Goal: Register for event/course

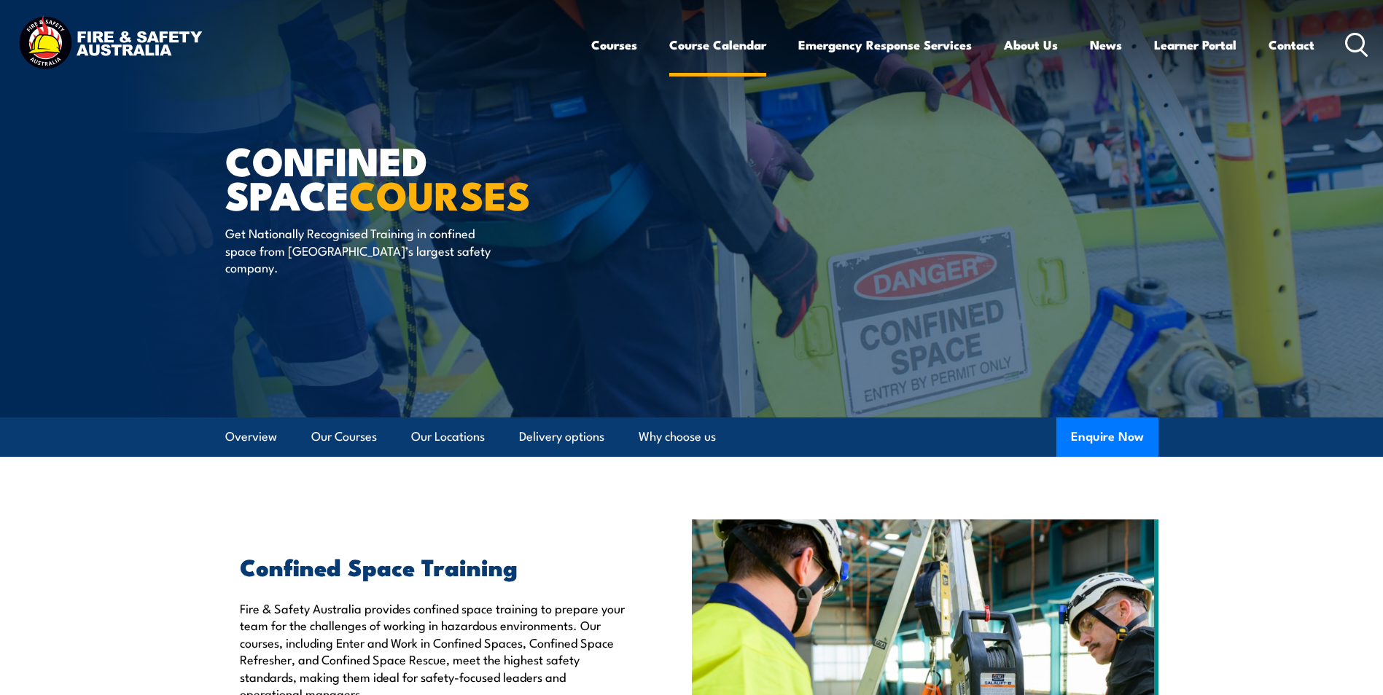
click at [720, 50] on link "Course Calendar" at bounding box center [717, 45] width 97 height 39
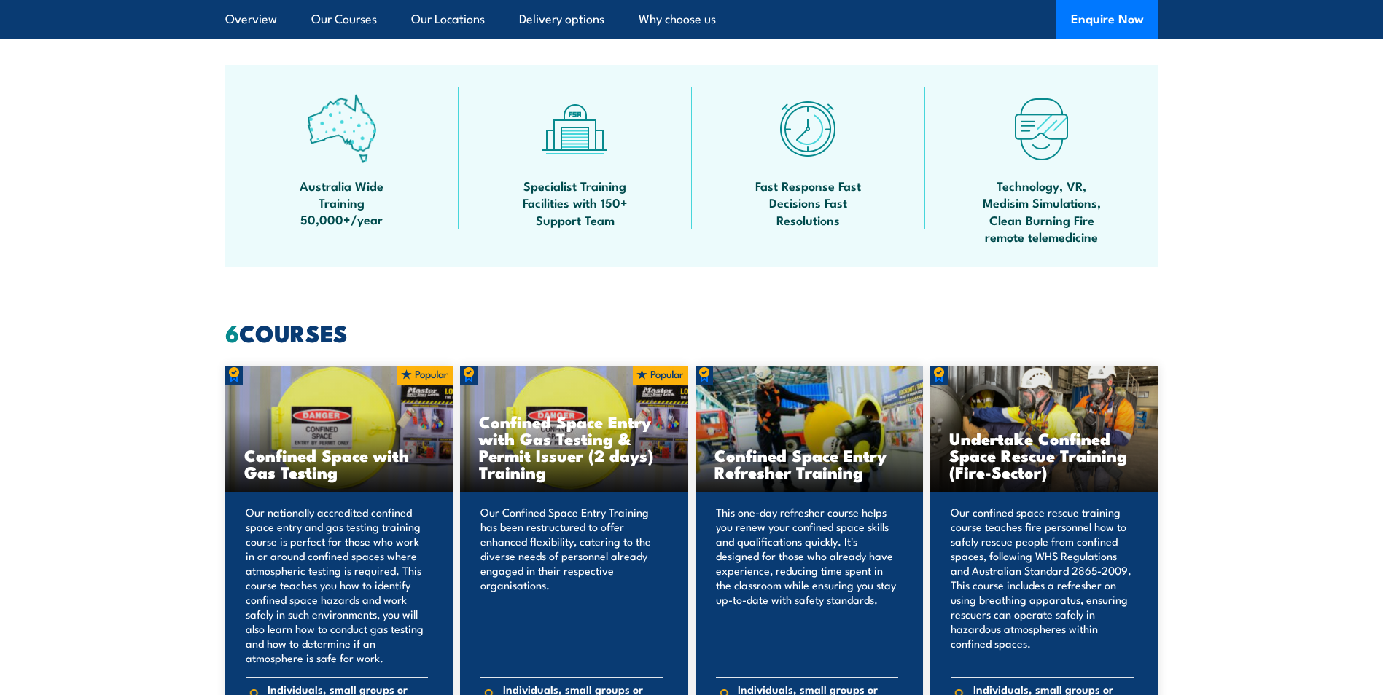
scroll to position [875, 0]
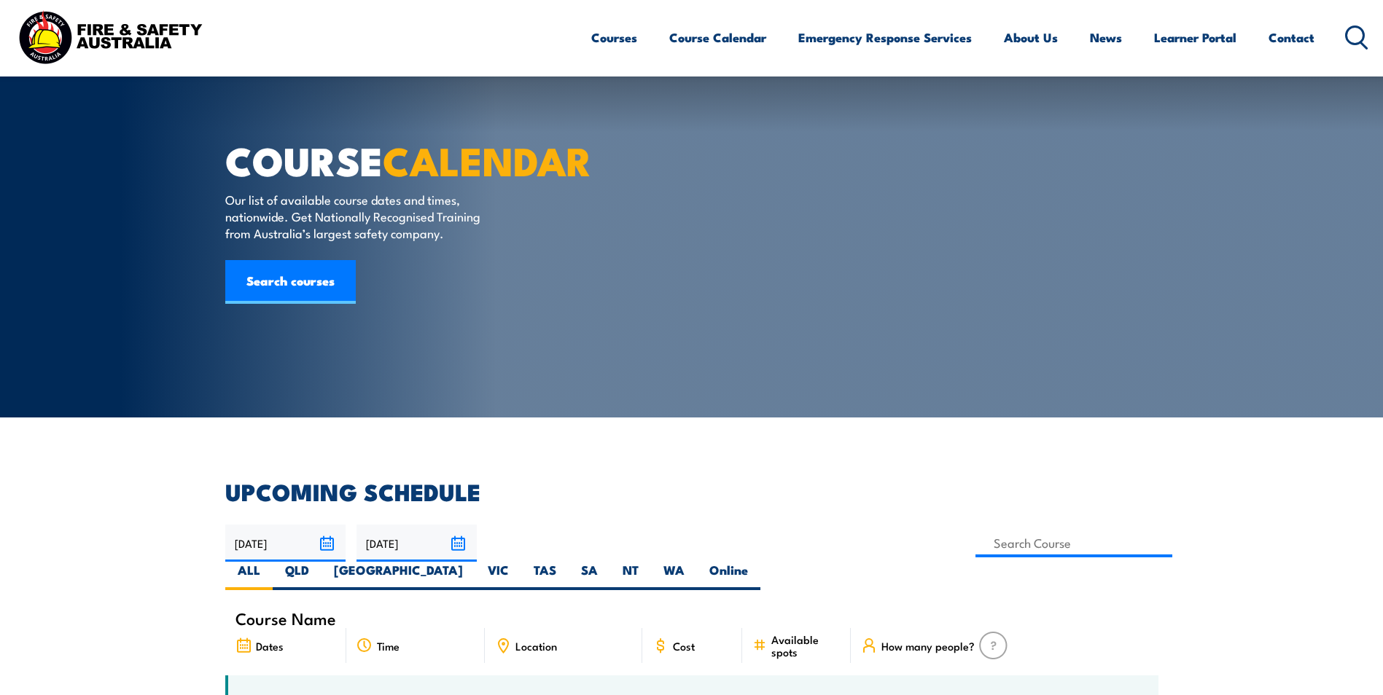
click at [568, 562] on label "TAS" at bounding box center [544, 576] width 47 height 28
click at [566, 562] on input "TAS" at bounding box center [560, 566] width 9 height 9
radio input "true"
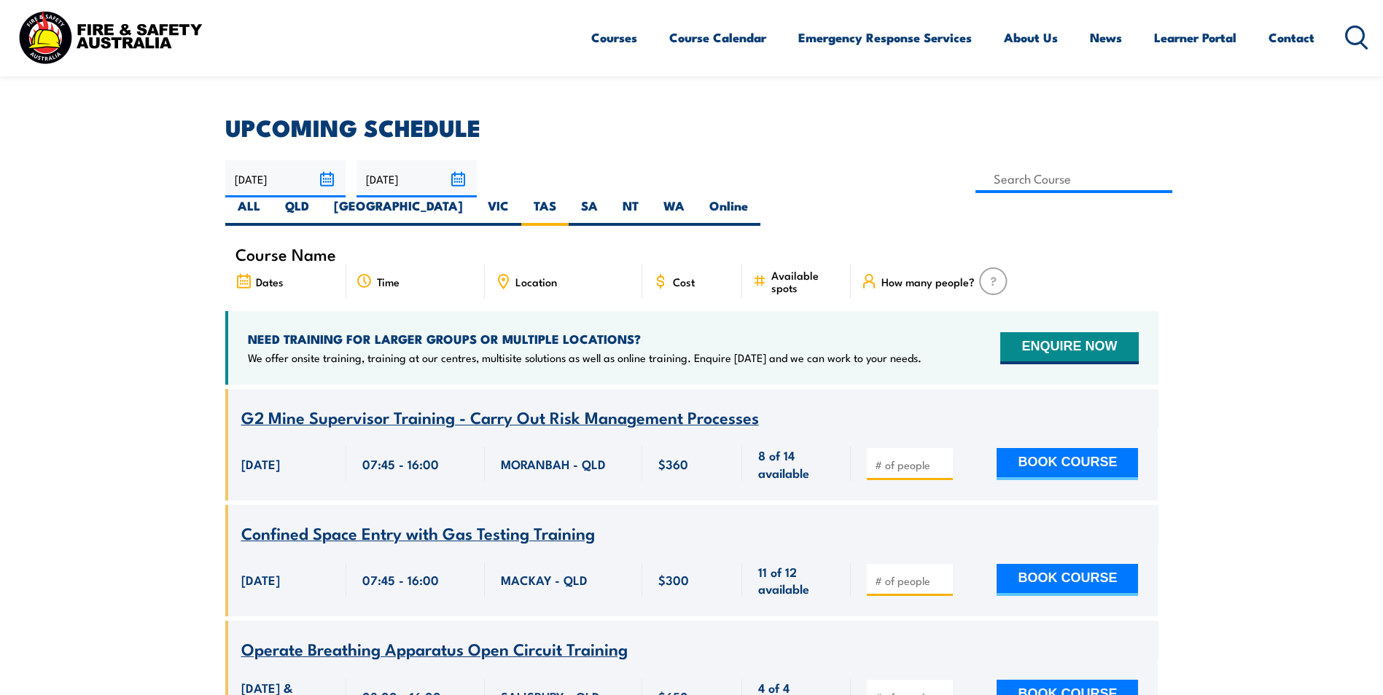
scroll to position [364, 0]
